Goal: Information Seeking & Learning: Learn about a topic

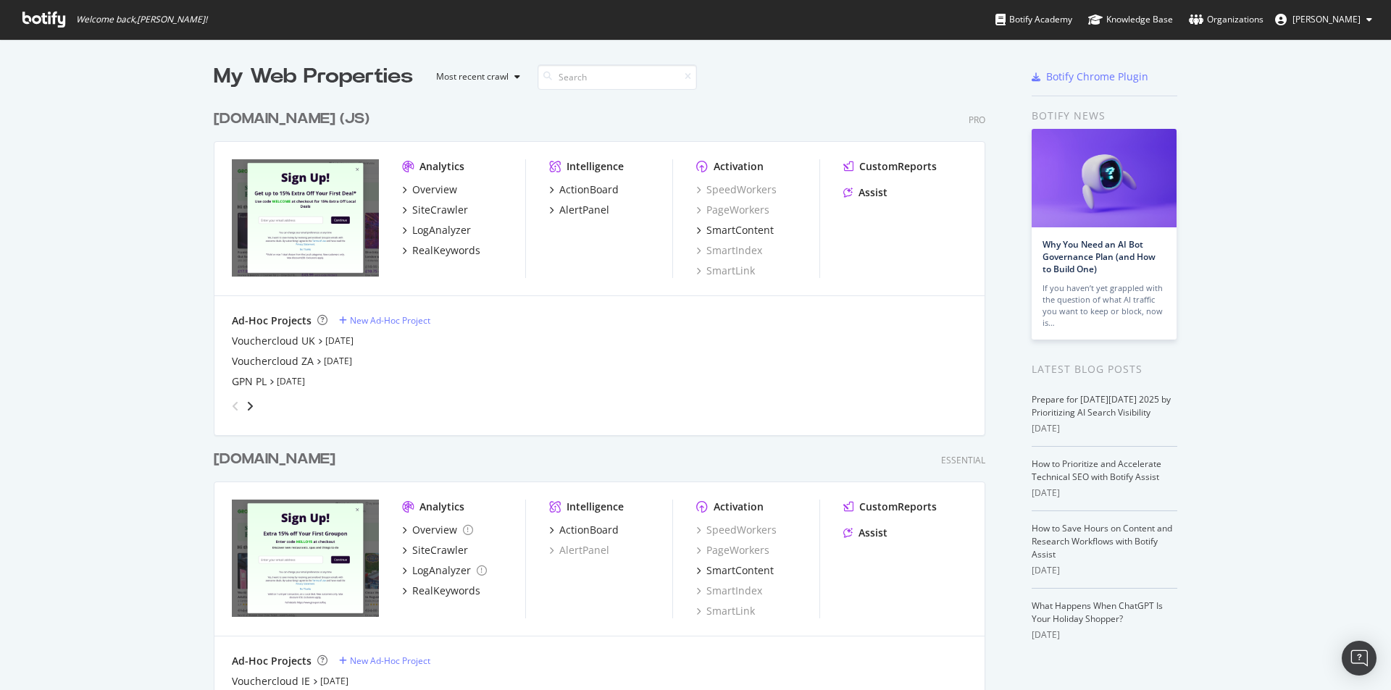
scroll to position [2987, 772]
click at [454, 209] on div "SiteCrawler" at bounding box center [440, 210] width 56 height 14
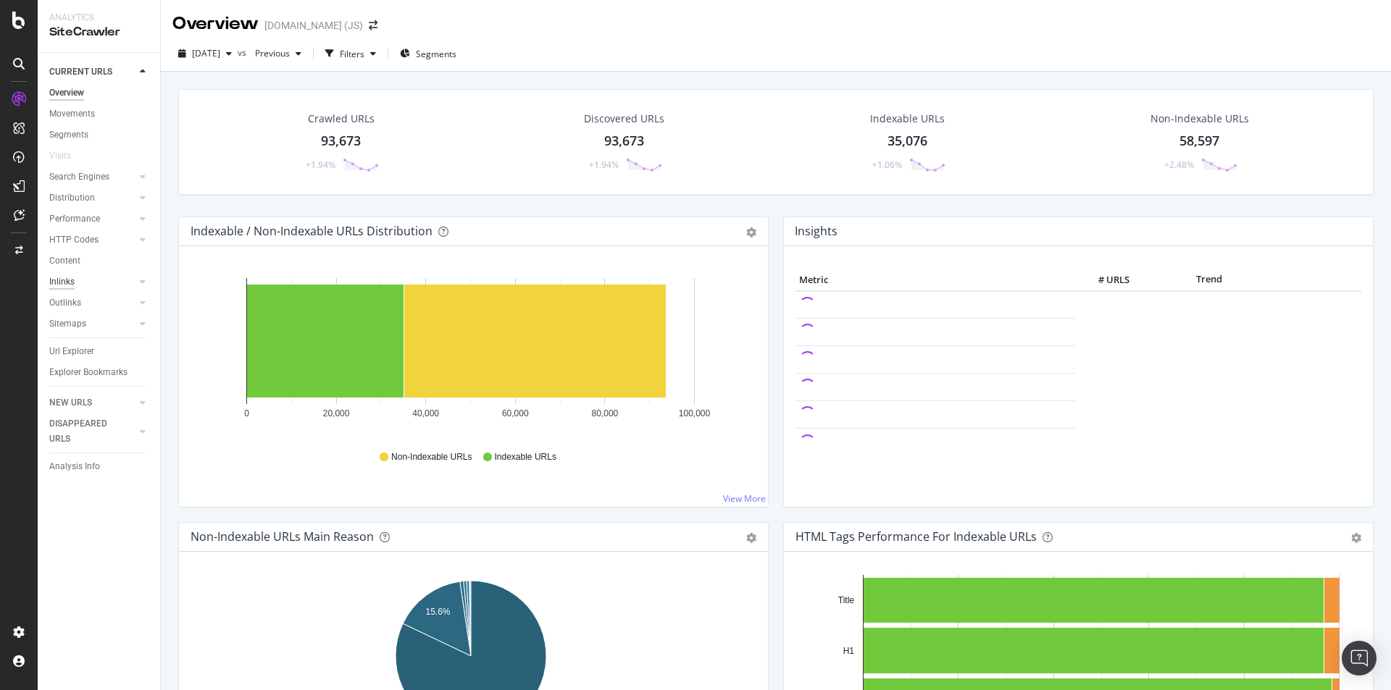
click at [67, 283] on div "Inlinks" at bounding box center [61, 282] width 25 height 15
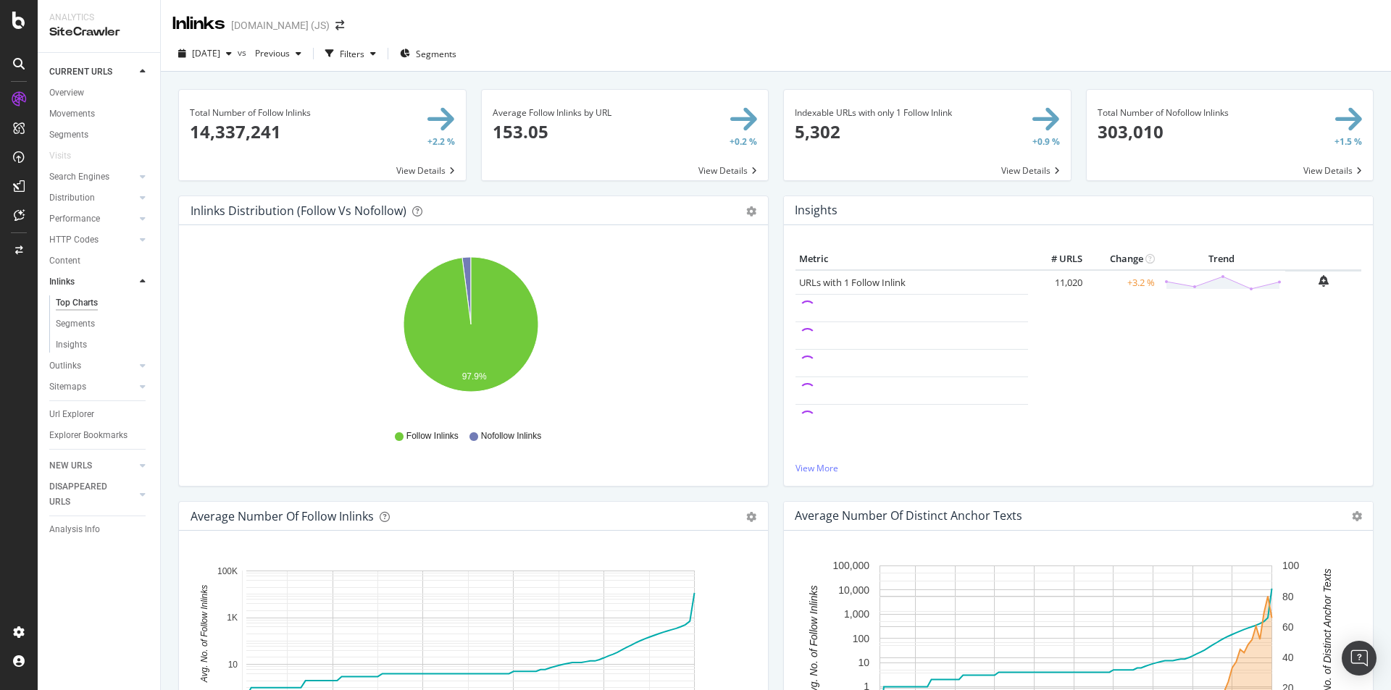
click at [878, 123] on span at bounding box center [927, 135] width 287 height 91
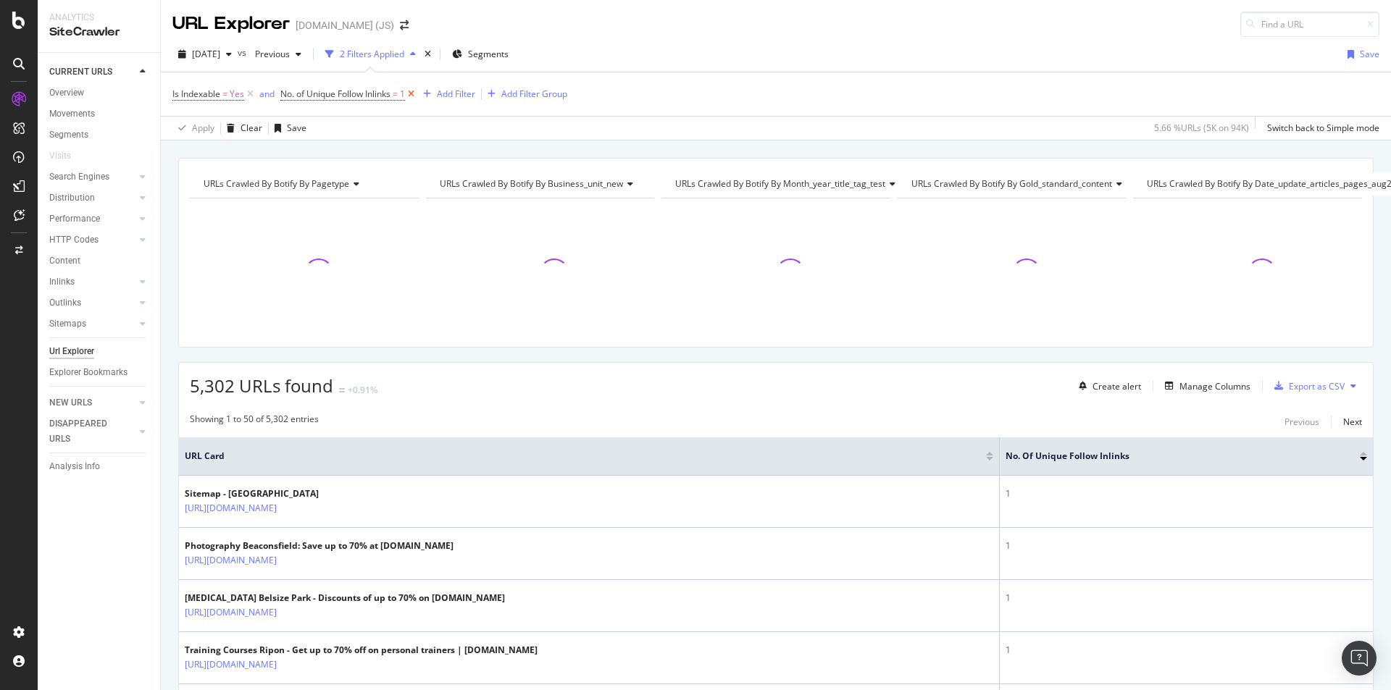
click at [414, 95] on icon at bounding box center [411, 94] width 12 height 14
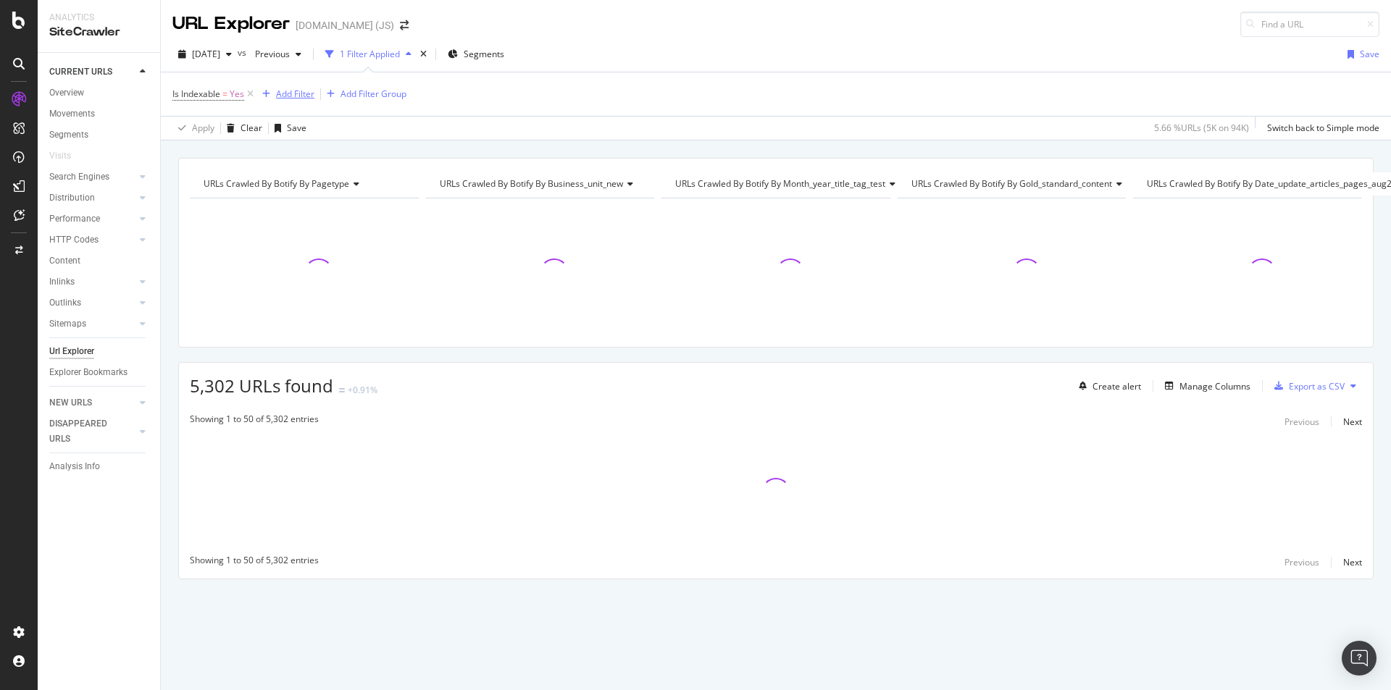
click at [287, 88] on div "Add Filter" at bounding box center [295, 94] width 38 height 12
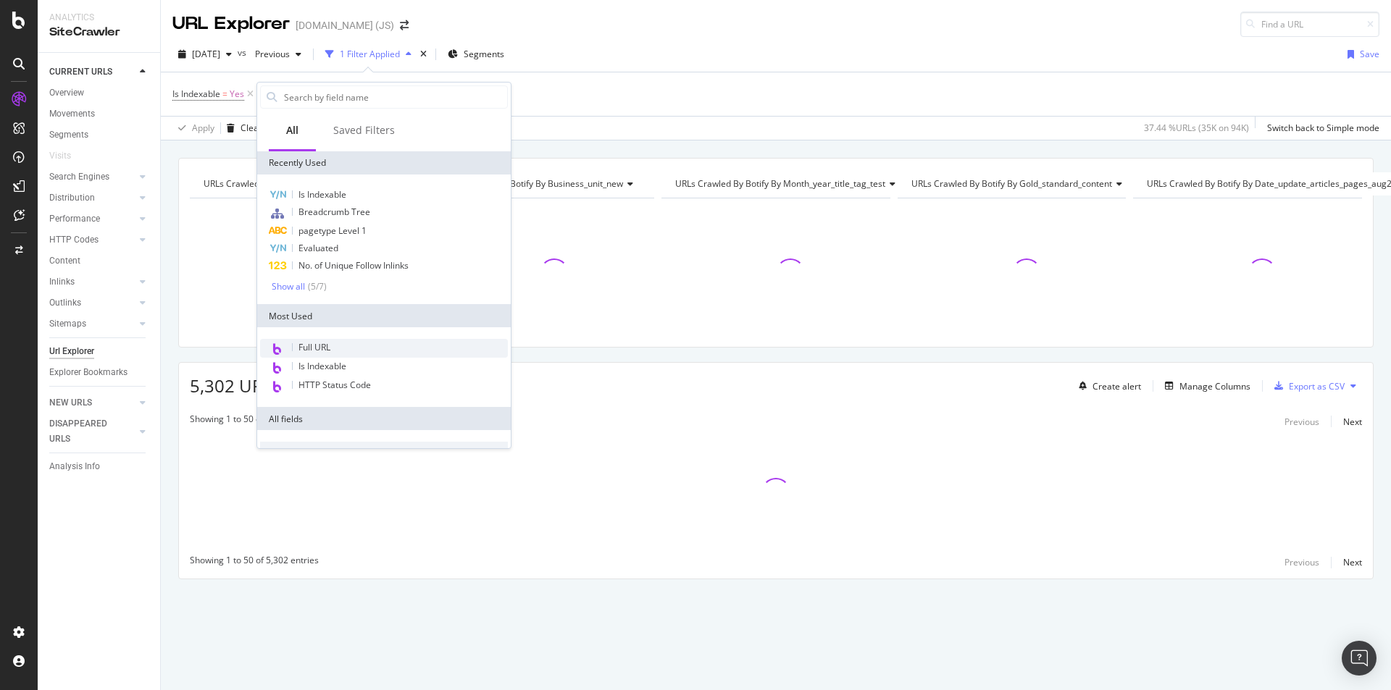
click at [353, 345] on div "Full URL" at bounding box center [384, 348] width 248 height 19
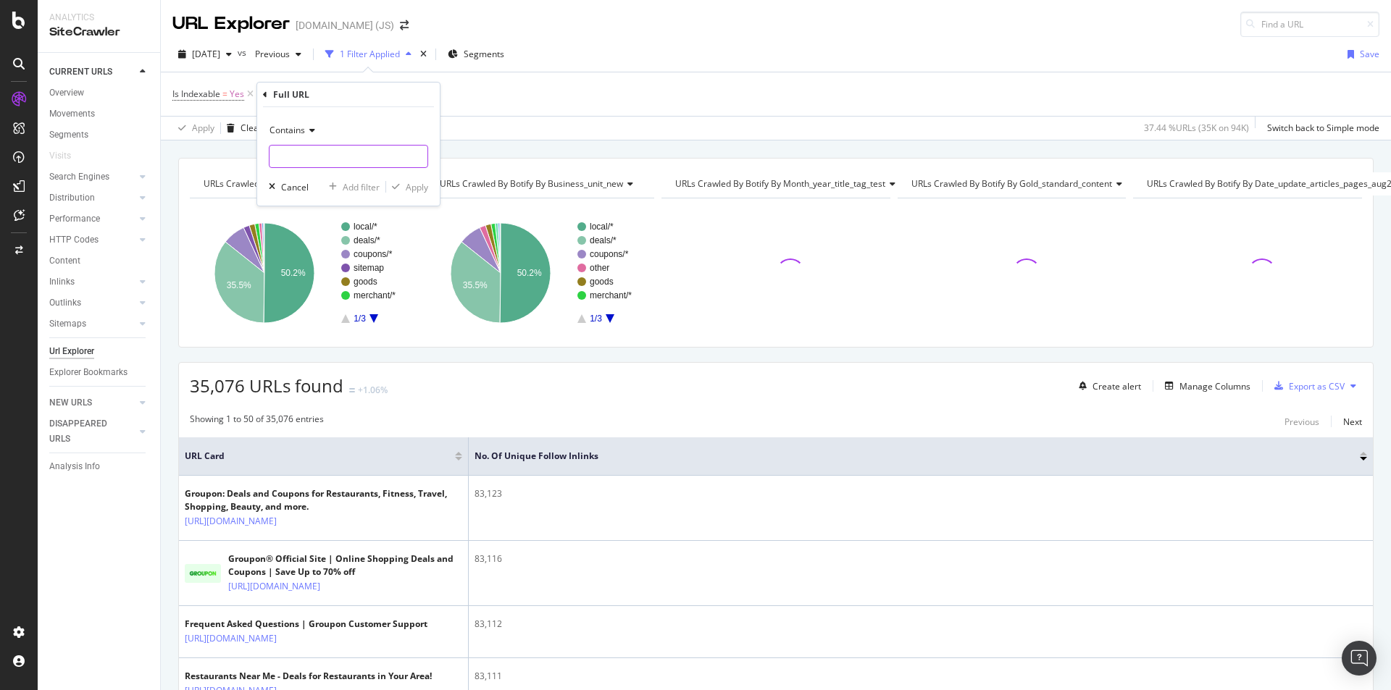
click at [374, 151] on input "text" at bounding box center [349, 156] width 158 height 23
paste input "groupon.co.uk/discount-codes/medexpress"
type input "groupon.co.uk/discount-codes/medexpress"
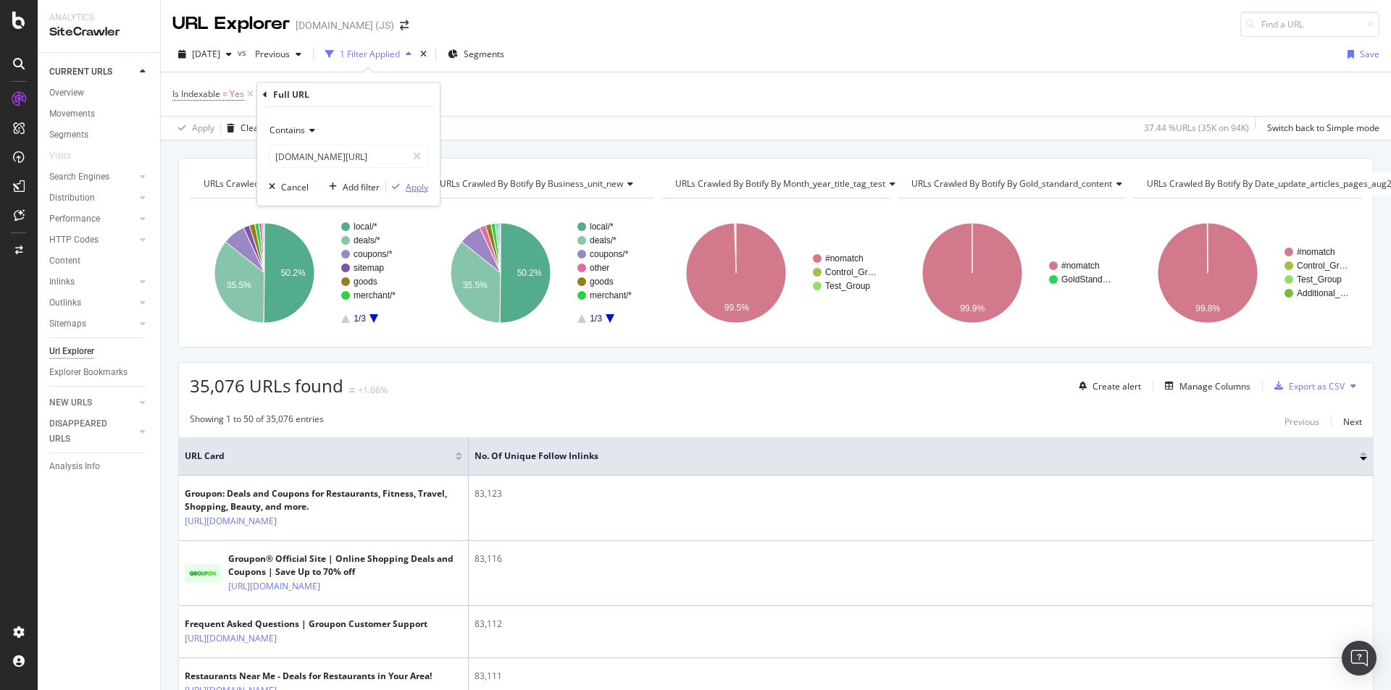
scroll to position [0, 0]
click at [421, 185] on div "Apply" at bounding box center [417, 187] width 22 height 12
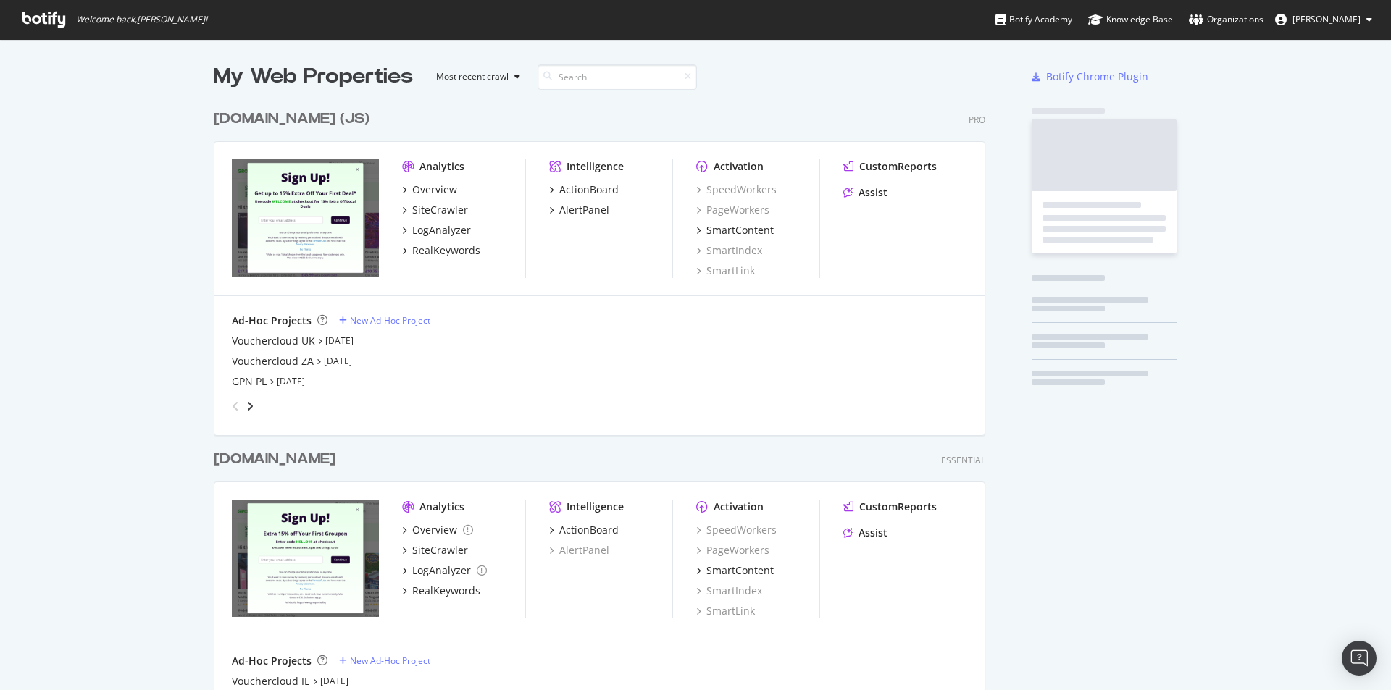
scroll to position [2987, 772]
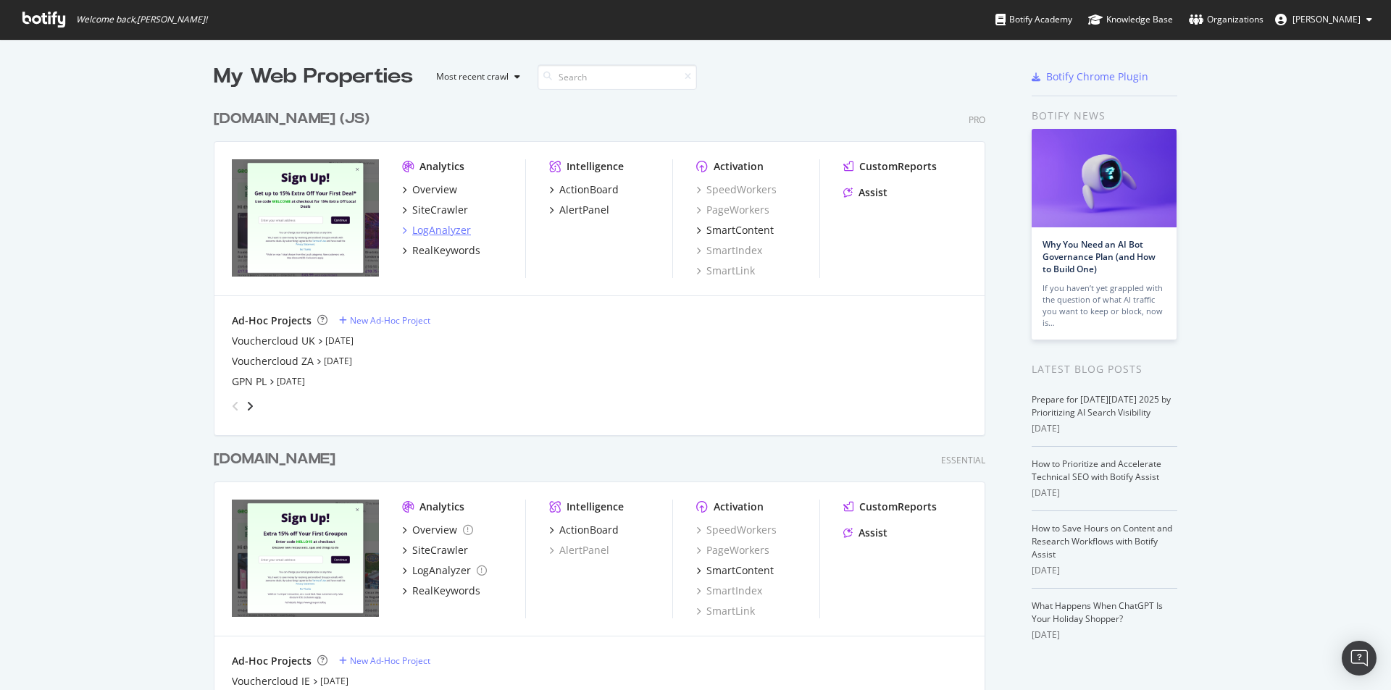
click at [449, 229] on div "LogAnalyzer" at bounding box center [441, 230] width 59 height 14
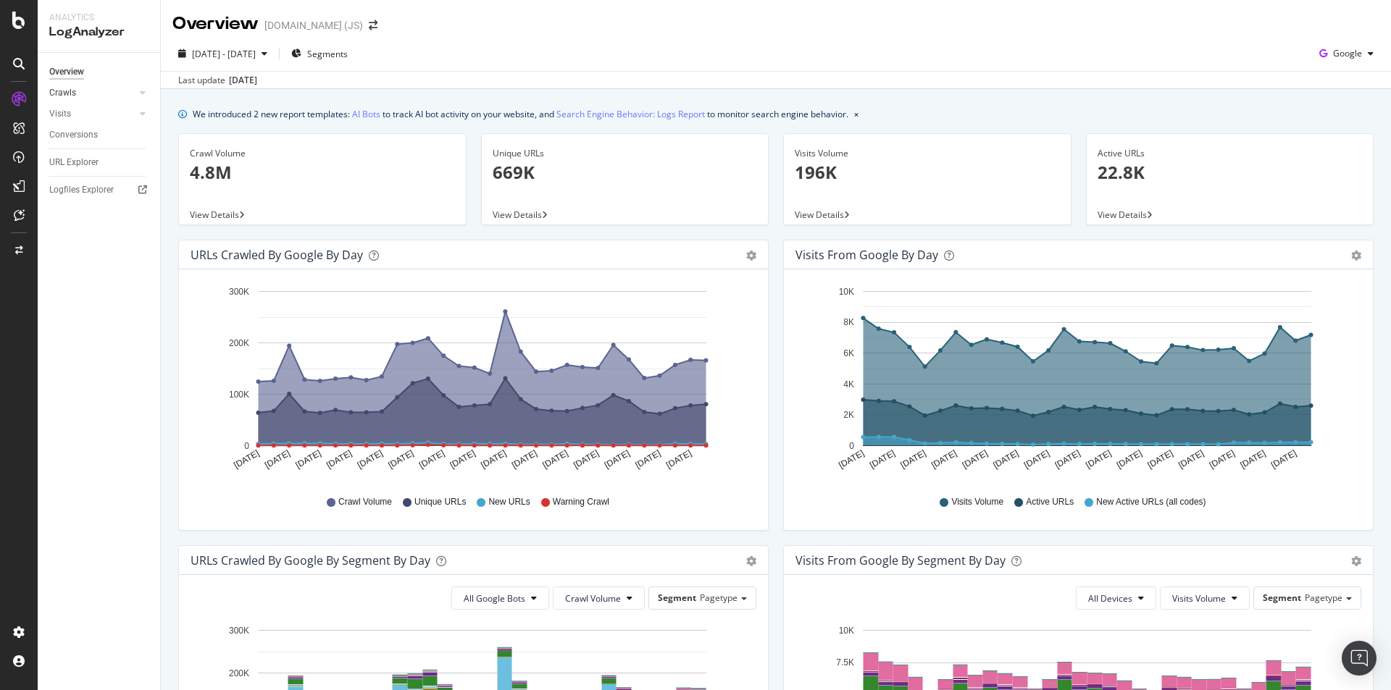
click at [133, 89] on div at bounding box center [128, 92] width 14 height 14
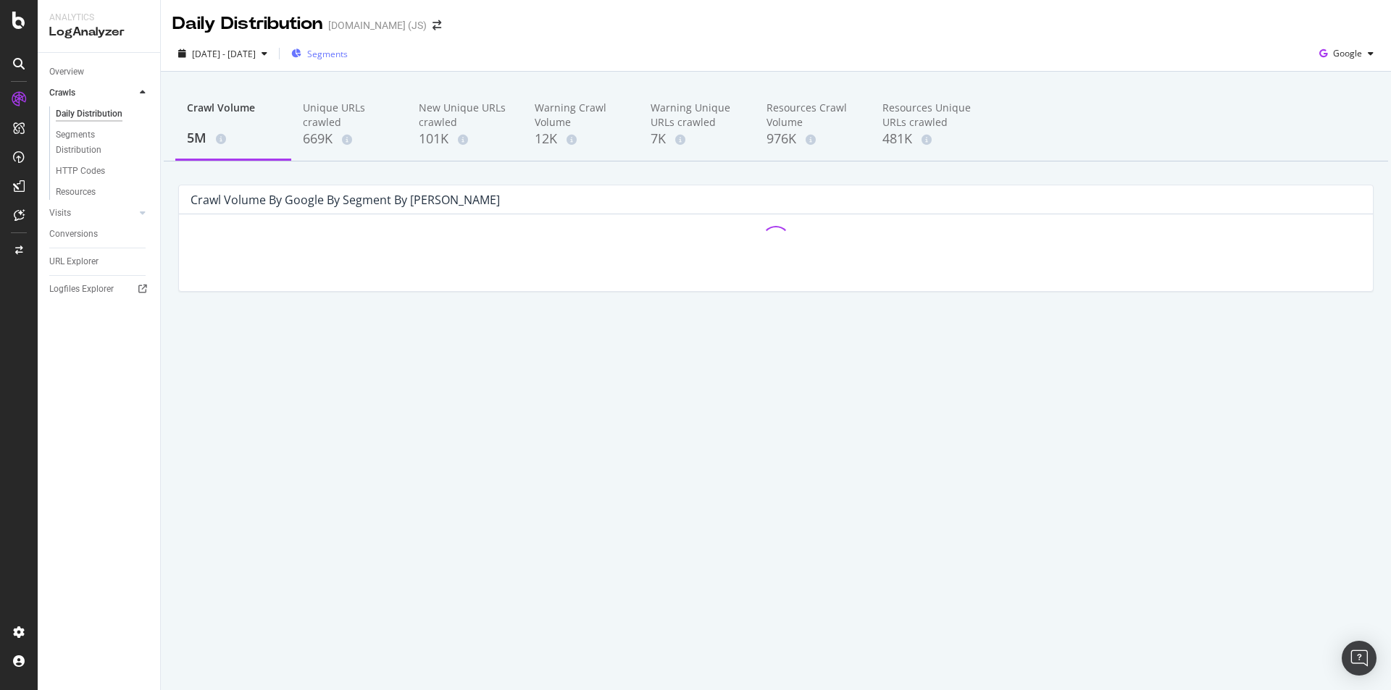
click at [348, 54] on span "Segments" at bounding box center [327, 54] width 41 height 12
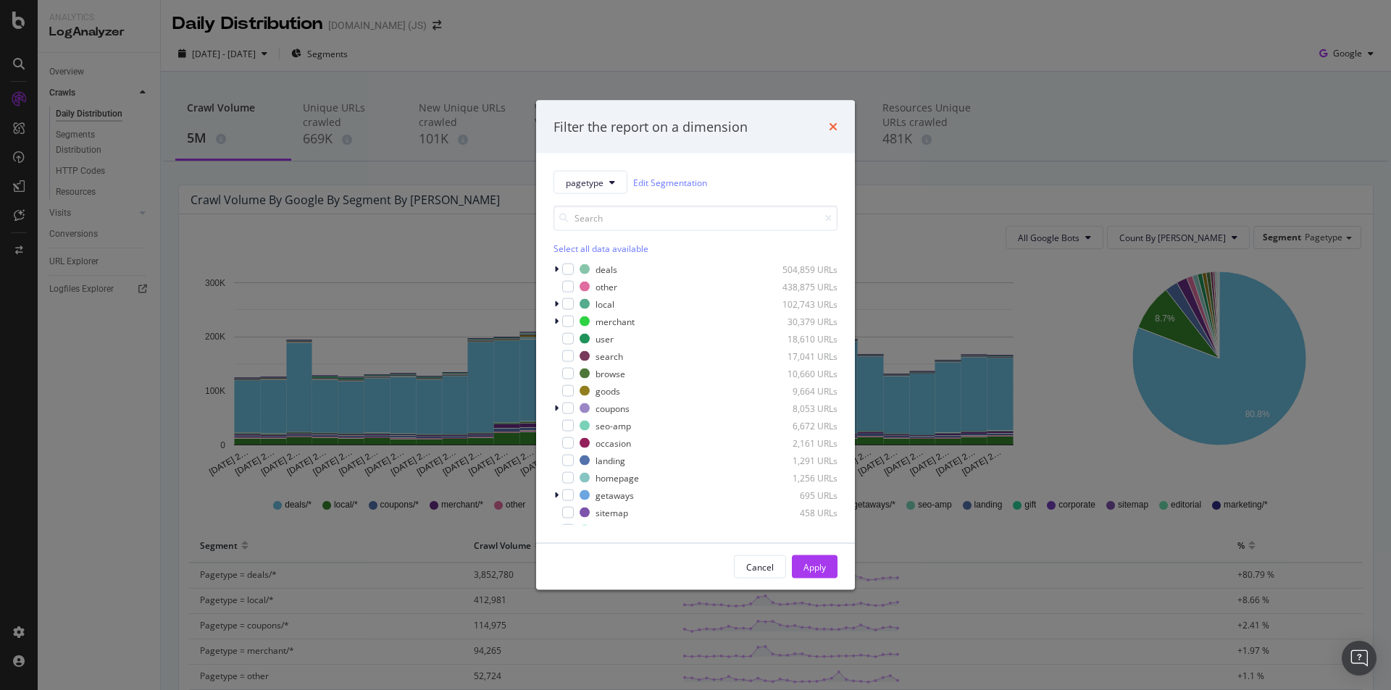
click at [835, 121] on div "Filter the report on a dimension" at bounding box center [695, 127] width 319 height 54
click at [827, 128] on div "Filter the report on a dimension" at bounding box center [696, 126] width 284 height 19
click at [831, 132] on icon "times" at bounding box center [833, 127] width 9 height 12
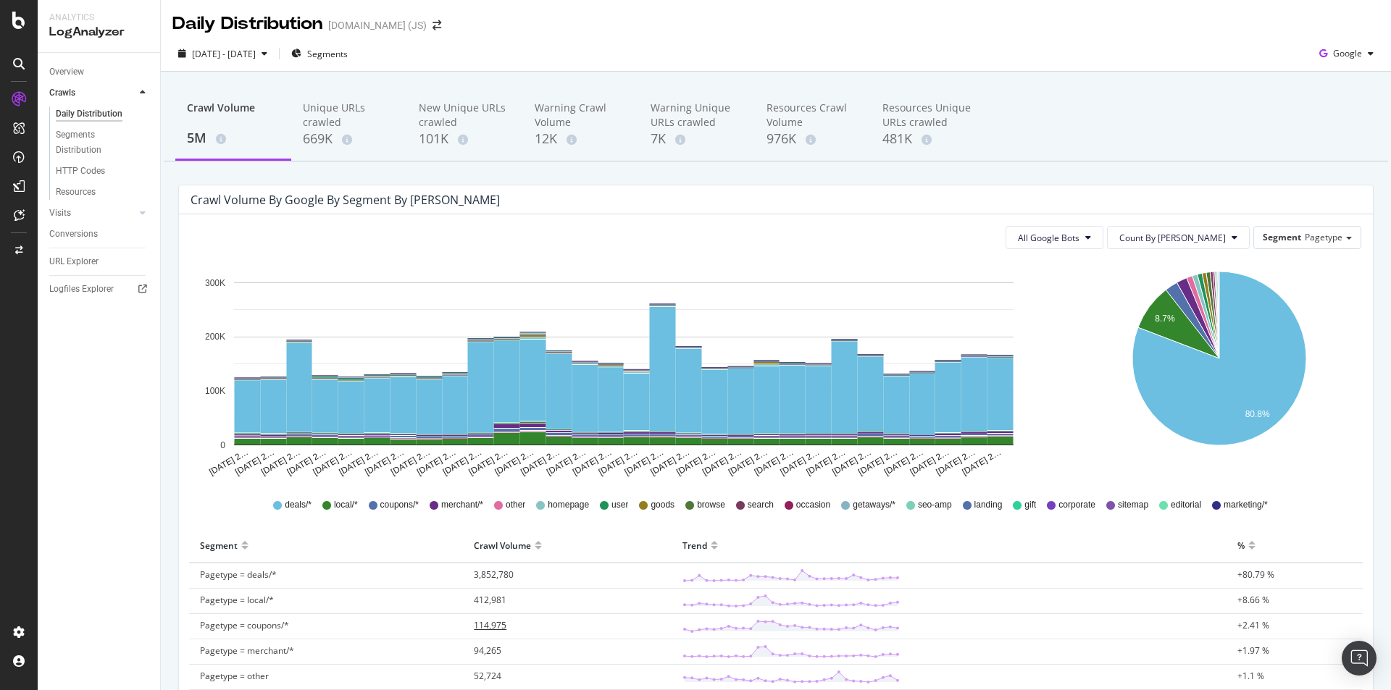
click at [483, 622] on span "114,975" at bounding box center [490, 625] width 33 height 12
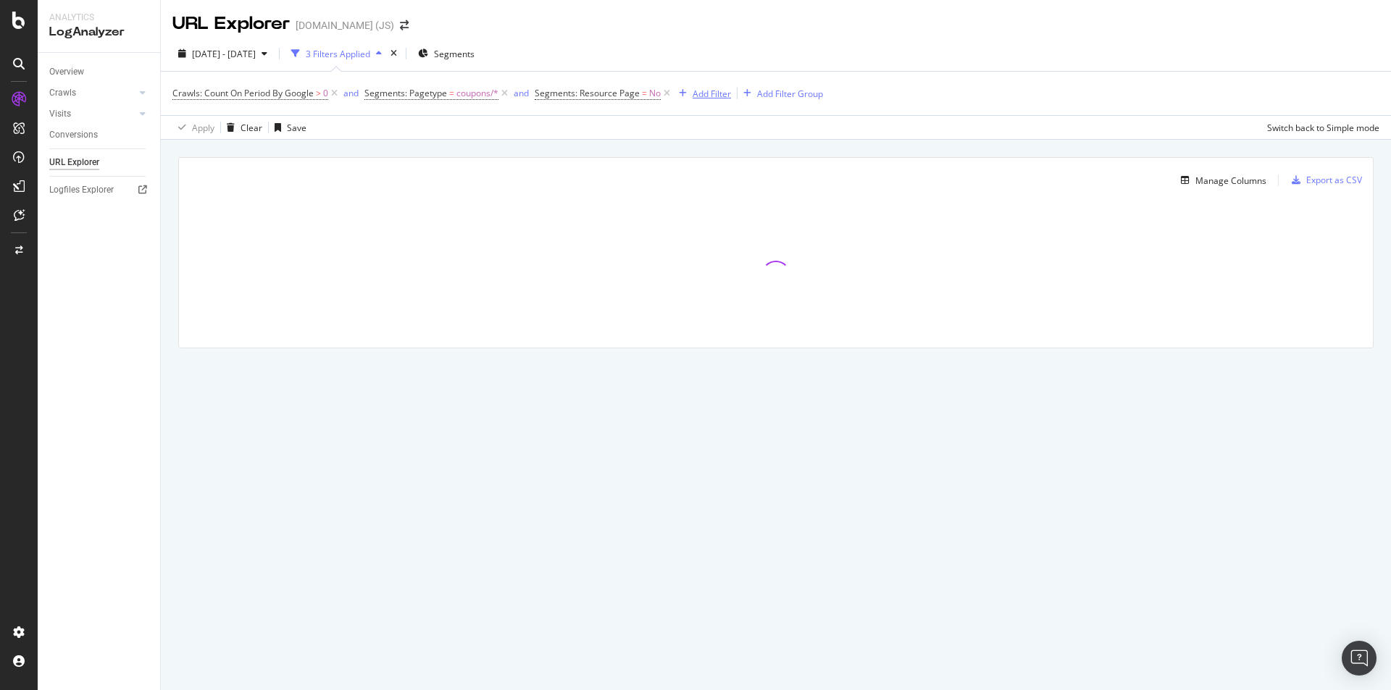
click at [721, 96] on div "Add Filter" at bounding box center [712, 94] width 38 height 12
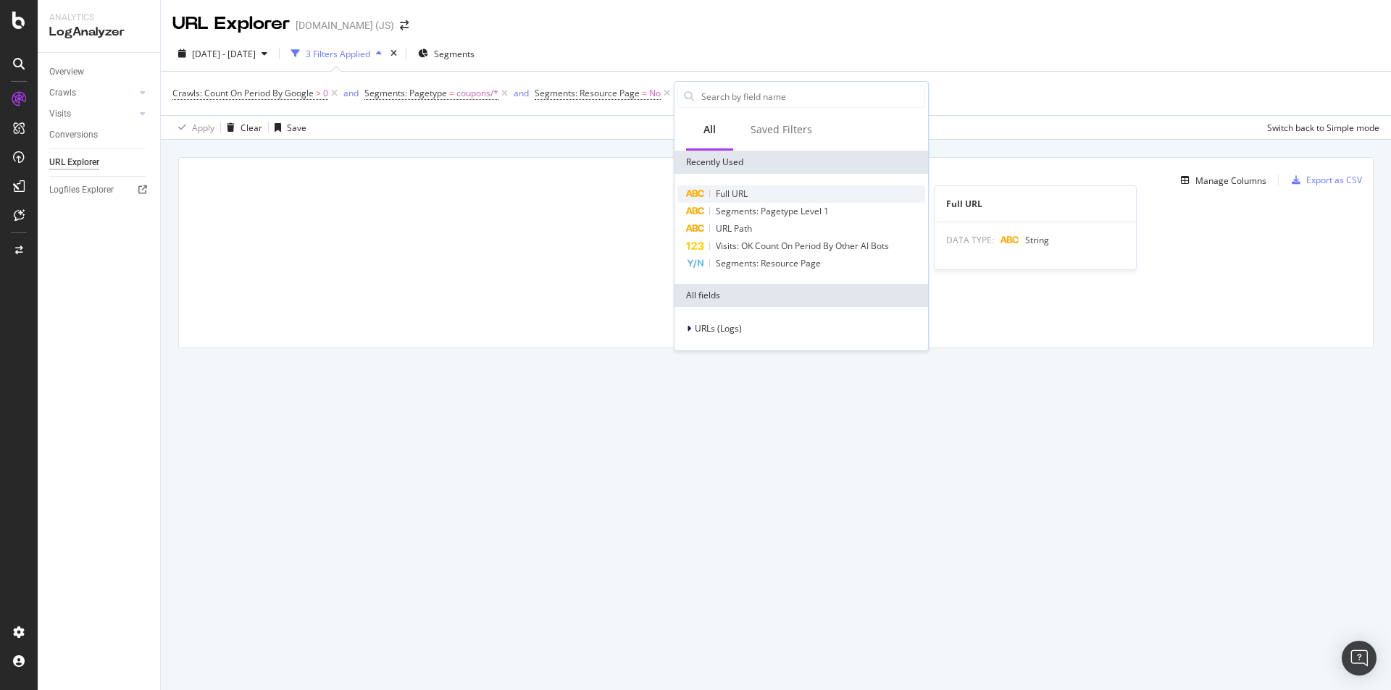
click at [728, 188] on span "Full URL" at bounding box center [732, 194] width 32 height 12
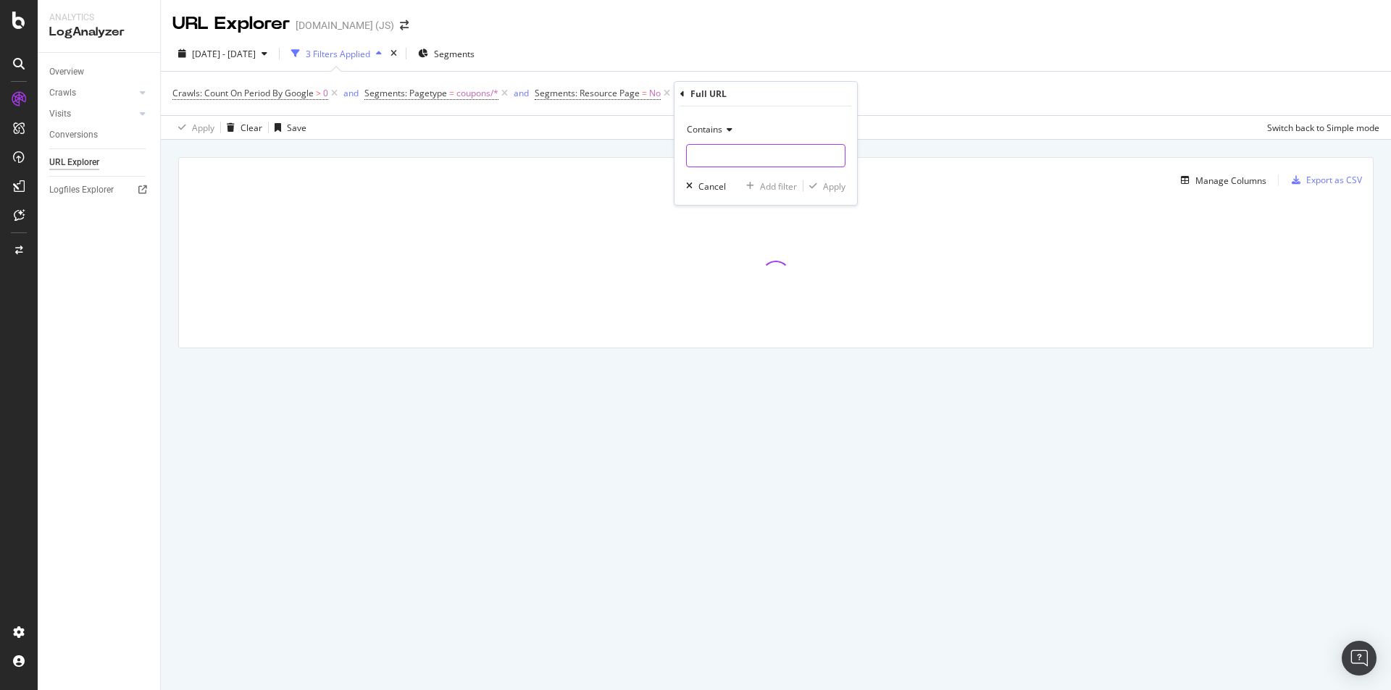
click at [730, 162] on input "text" at bounding box center [766, 155] width 158 height 23
paste input "[URL][DOMAIN_NAME]"
type input "[URL][DOMAIN_NAME]"
click at [845, 188] on div "Apply" at bounding box center [834, 186] width 22 height 12
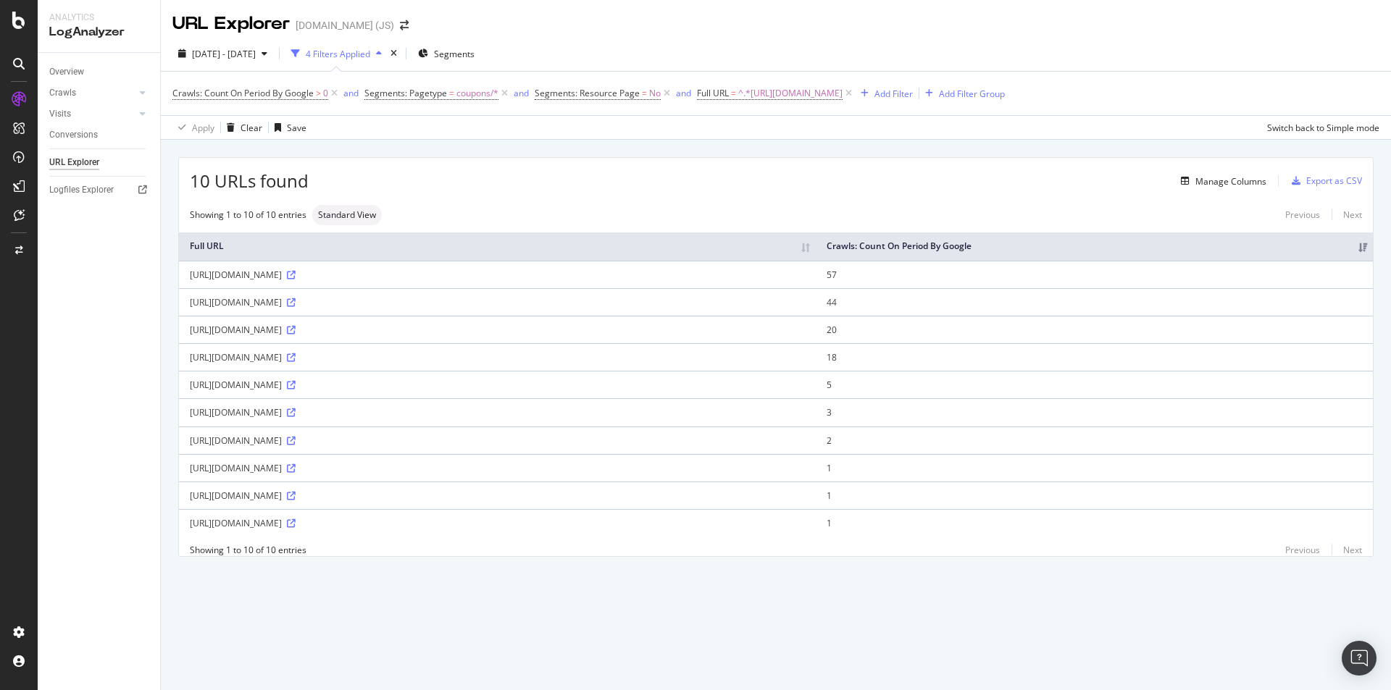
click at [1262, 253] on th "Crawls: Count On Period By Google" at bounding box center [1094, 247] width 557 height 28
click at [1222, 176] on div "Manage Columns" at bounding box center [1231, 181] width 71 height 12
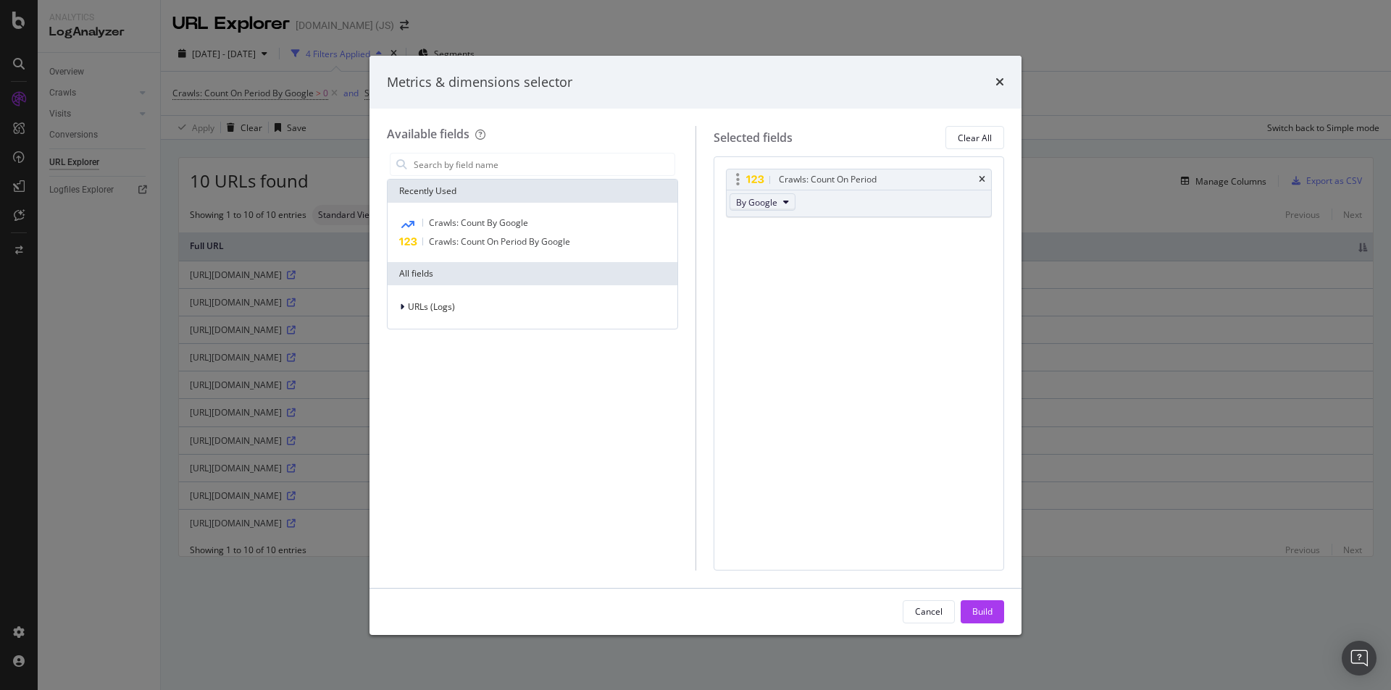
click at [768, 199] on span "By Google" at bounding box center [756, 202] width 41 height 12
click at [810, 290] on span "By Google Smartphone" at bounding box center [799, 289] width 114 height 13
click at [995, 615] on button "Build" at bounding box center [982, 612] width 43 height 23
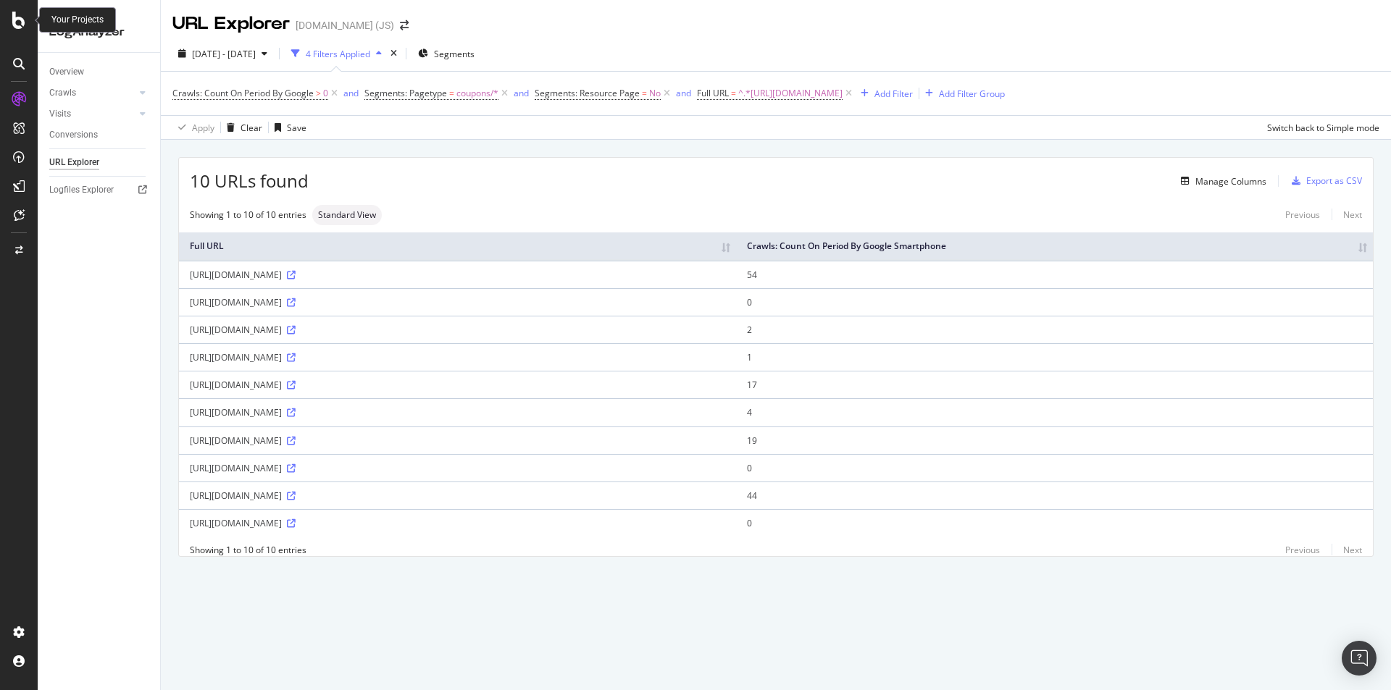
click at [10, 26] on div at bounding box center [18, 20] width 35 height 17
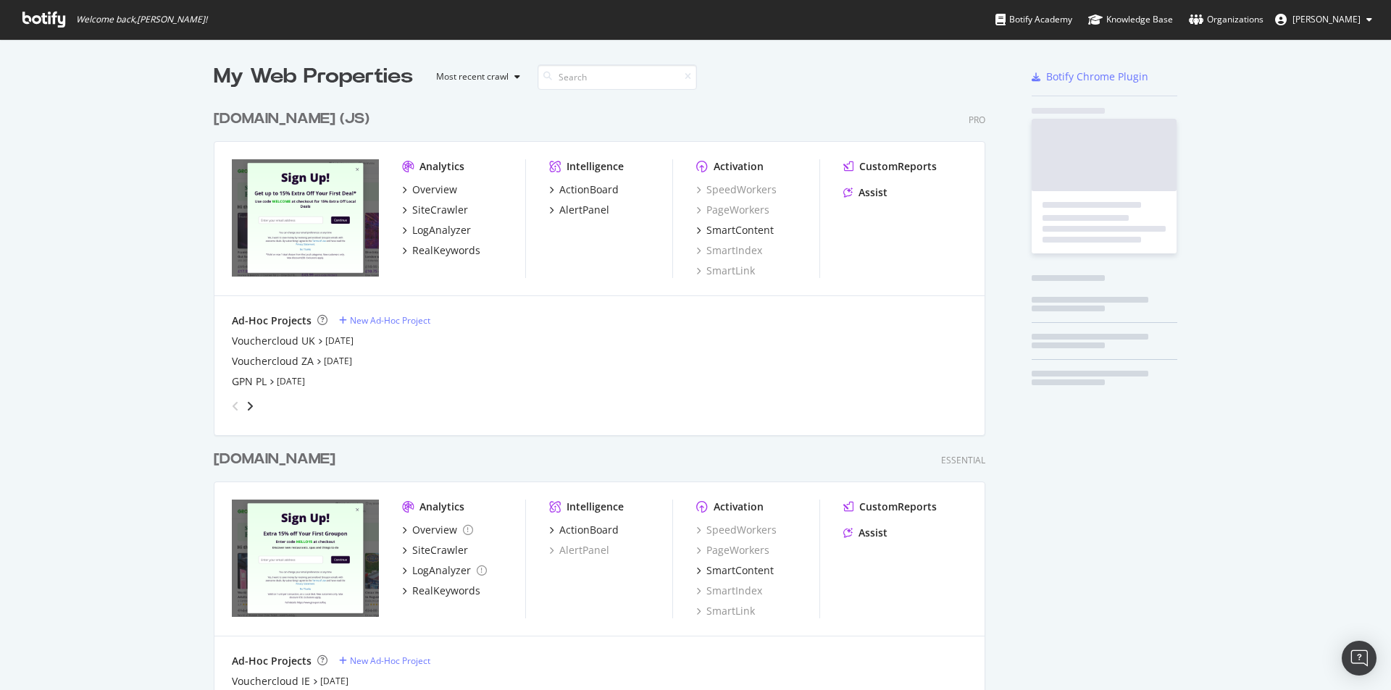
scroll to position [680, 1369]
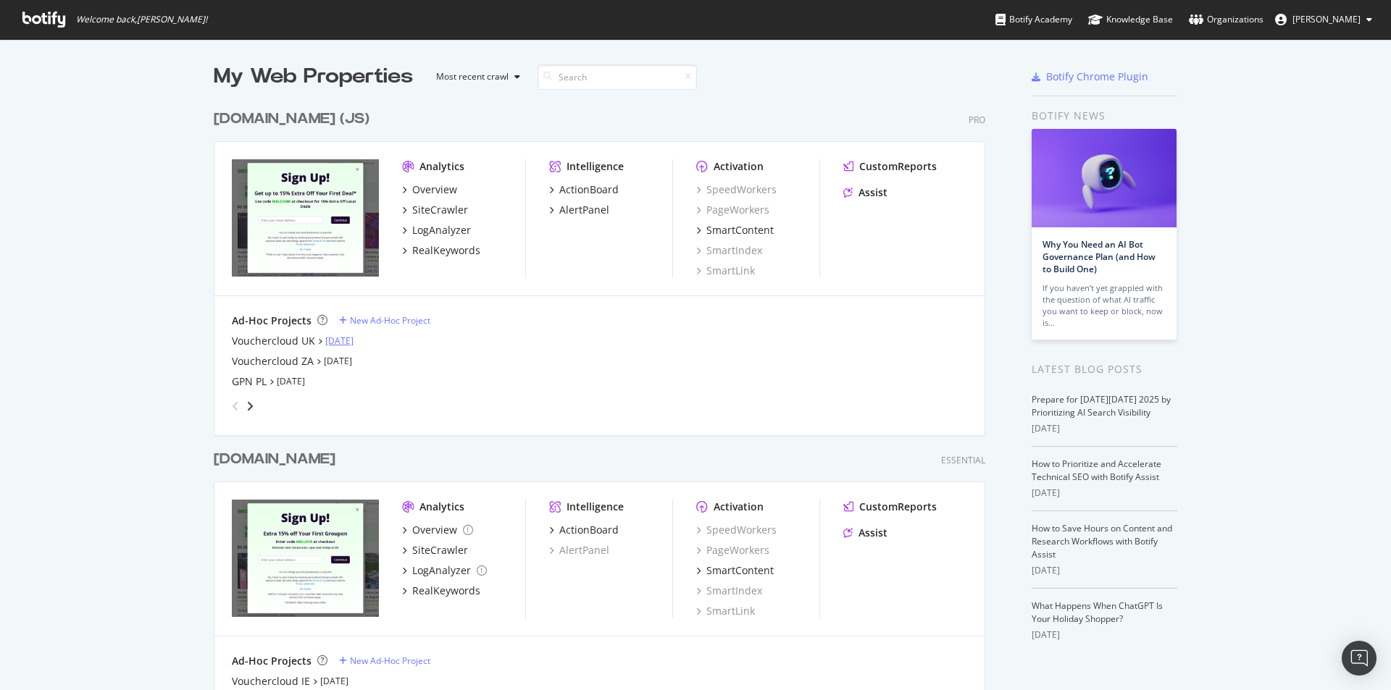
click at [339, 344] on link "[DATE]" at bounding box center [339, 341] width 28 height 12
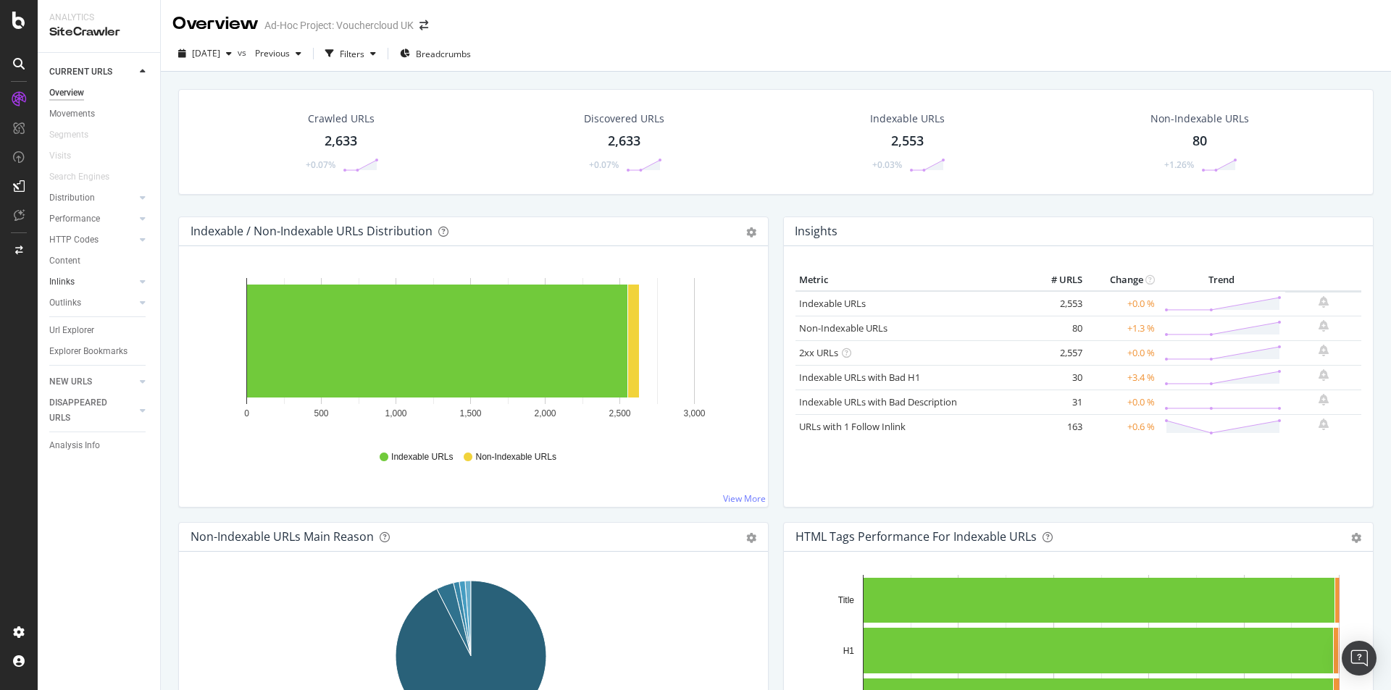
click at [80, 283] on link "Inlinks" at bounding box center [92, 282] width 86 height 15
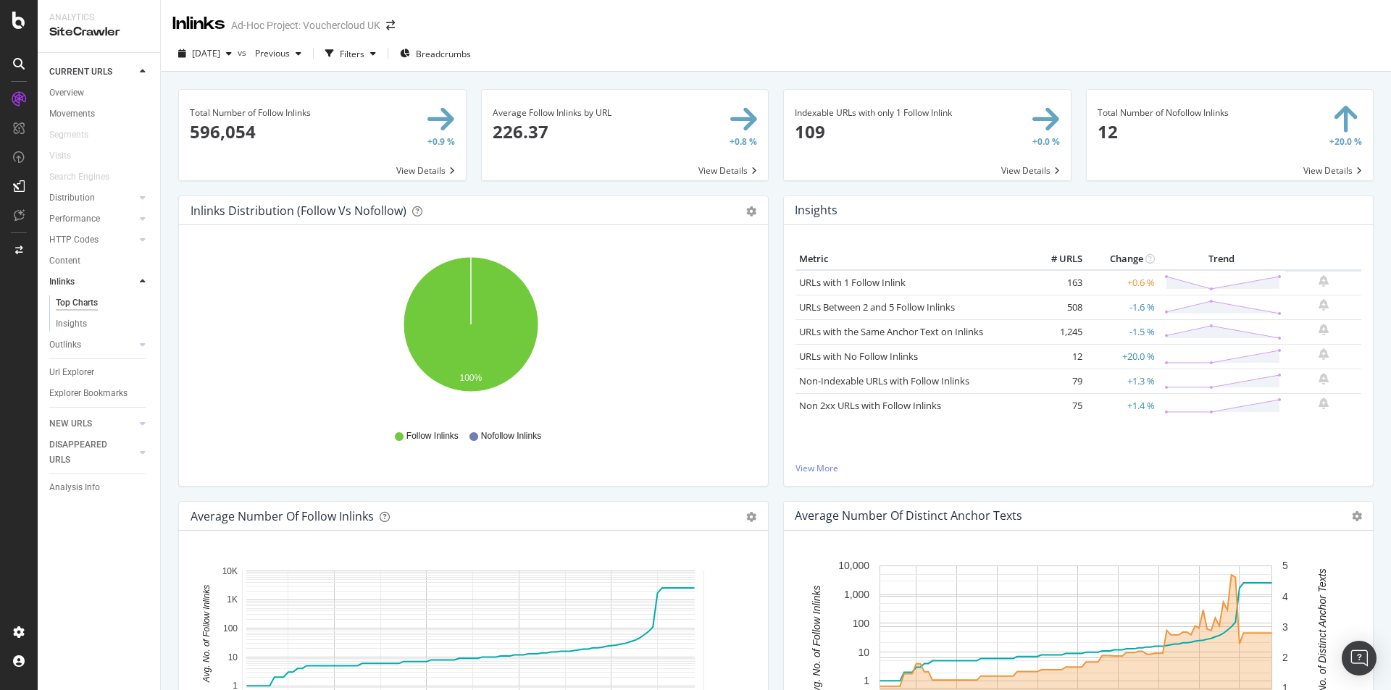
click at [817, 139] on span at bounding box center [927, 135] width 287 height 91
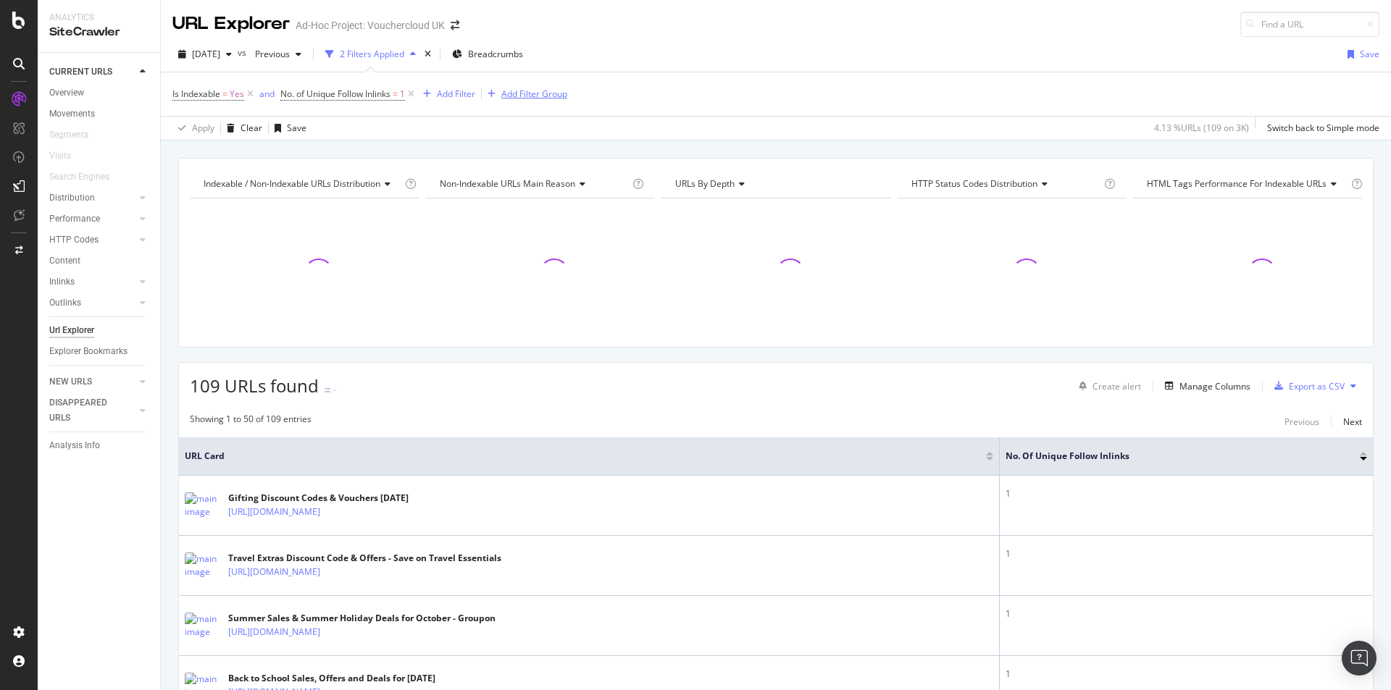
drag, startPoint x: 409, startPoint y: 92, endPoint x: 321, endPoint y: 97, distance: 87.8
click at [409, 92] on icon at bounding box center [411, 94] width 12 height 14
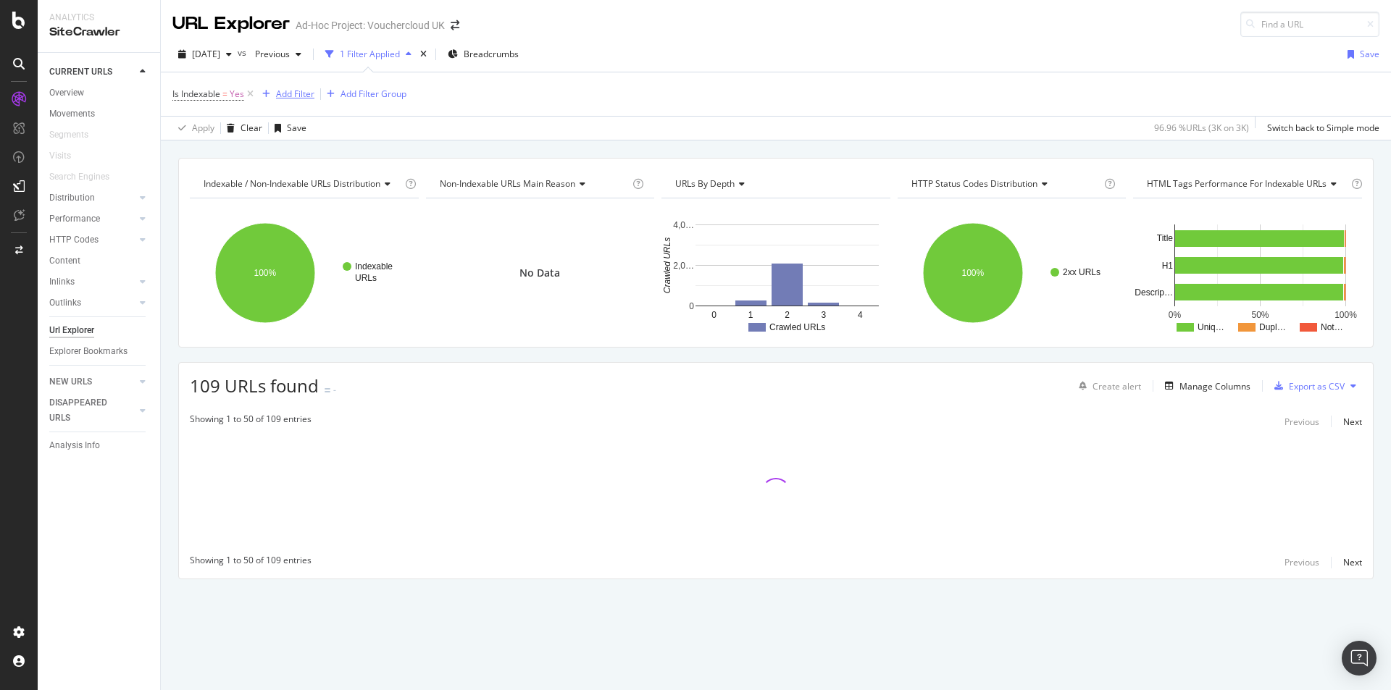
click at [298, 87] on div "Add Filter" at bounding box center [285, 94] width 58 height 16
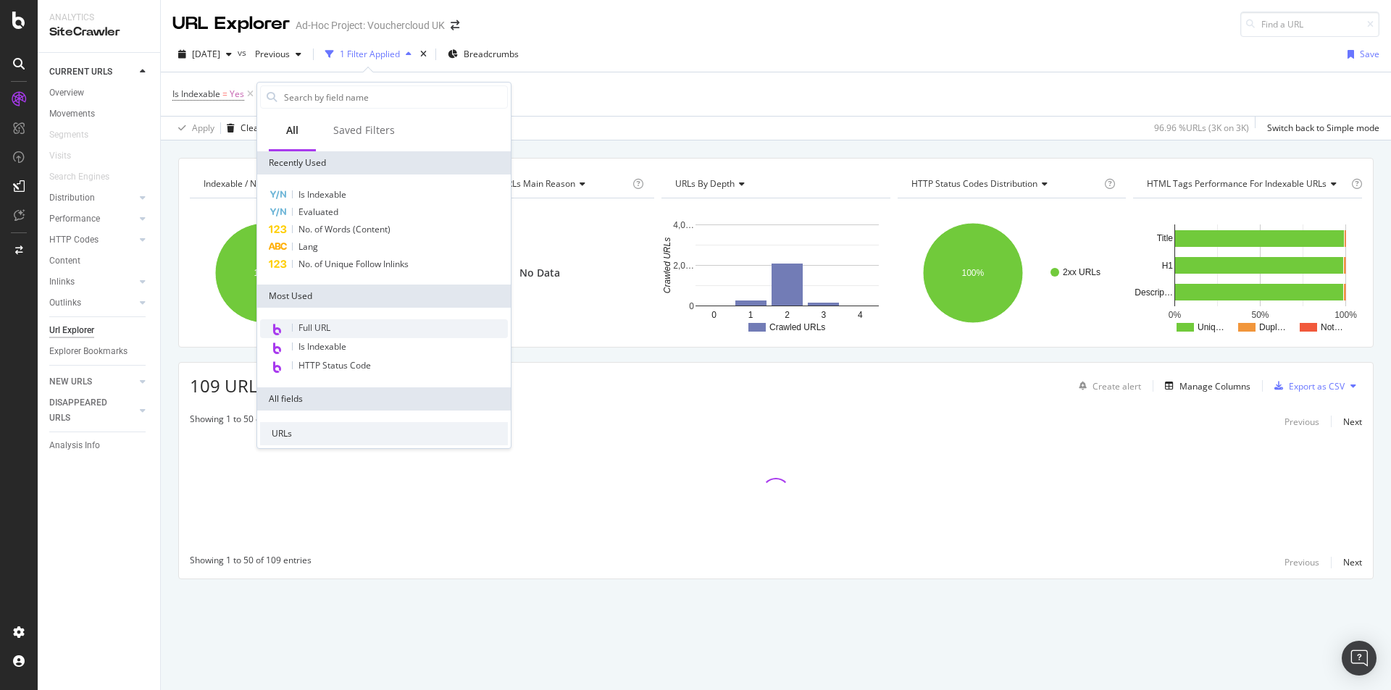
click at [322, 328] on span "Full URL" at bounding box center [315, 328] width 32 height 12
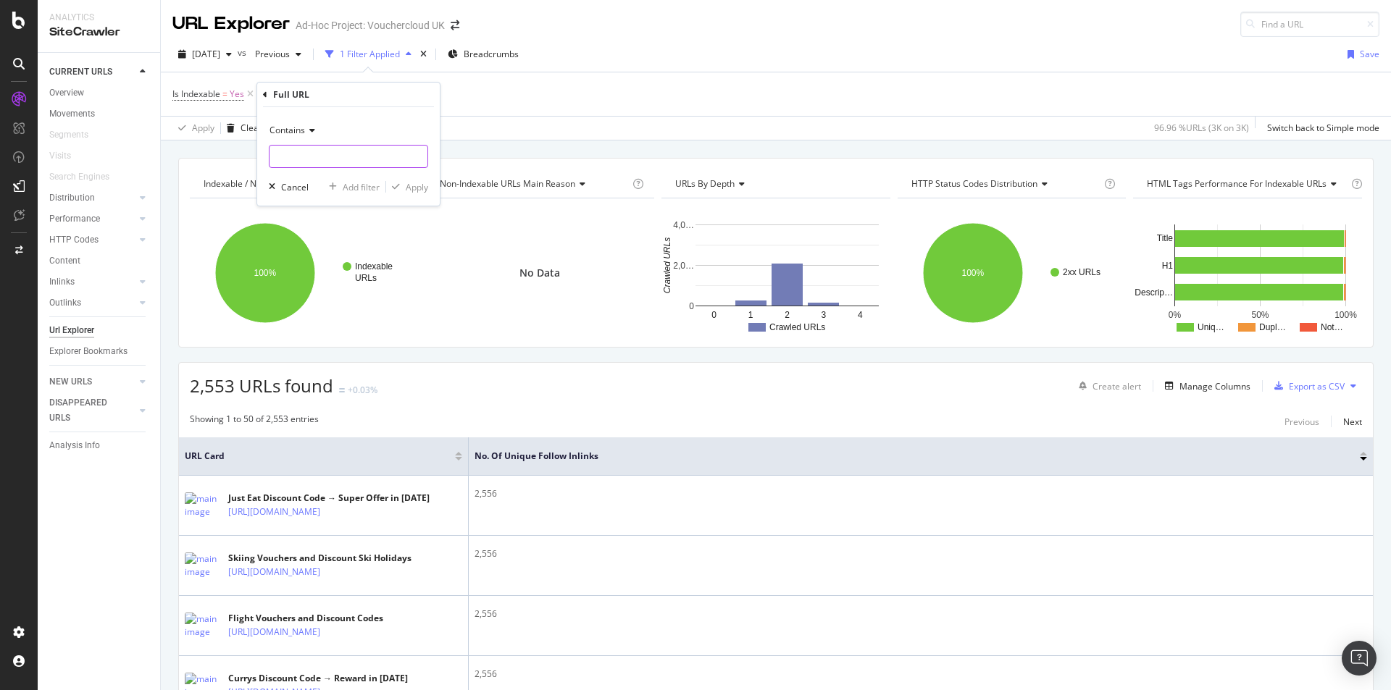
click at [325, 157] on input "text" at bounding box center [349, 156] width 158 height 23
paste input "[URL][DOMAIN_NAME]"
type input "[URL][DOMAIN_NAME]"
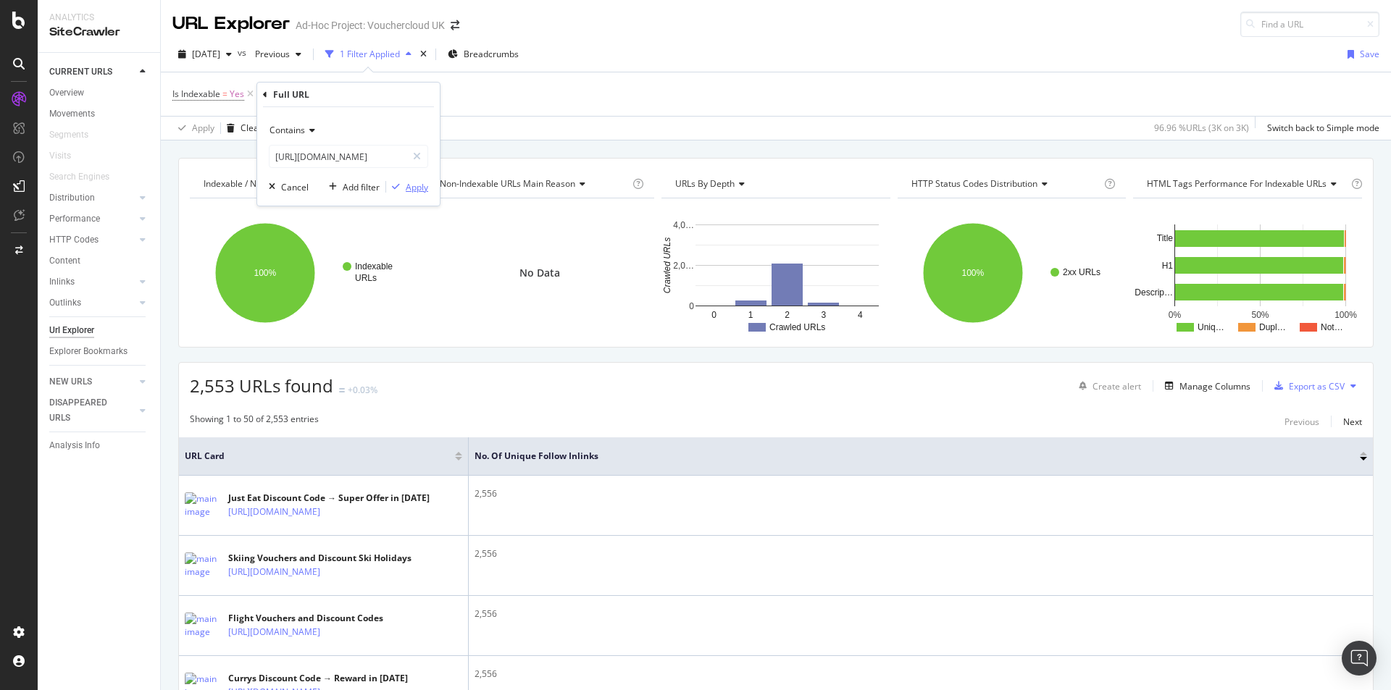
click at [422, 182] on div "Apply" at bounding box center [417, 187] width 22 height 12
